Goal: Check status: Check status

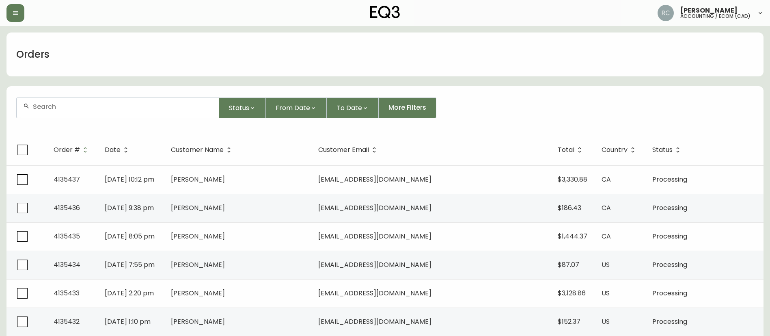
click at [637, 54] on div "Orders" at bounding box center [384, 54] width 757 height 44
drag, startPoint x: 332, startPoint y: 53, endPoint x: 326, endPoint y: 52, distance: 6.3
click at [332, 53] on div "Orders" at bounding box center [384, 54] width 757 height 44
click at [323, 50] on div "Orders" at bounding box center [384, 54] width 757 height 44
